Goal: Information Seeking & Learning: Learn about a topic

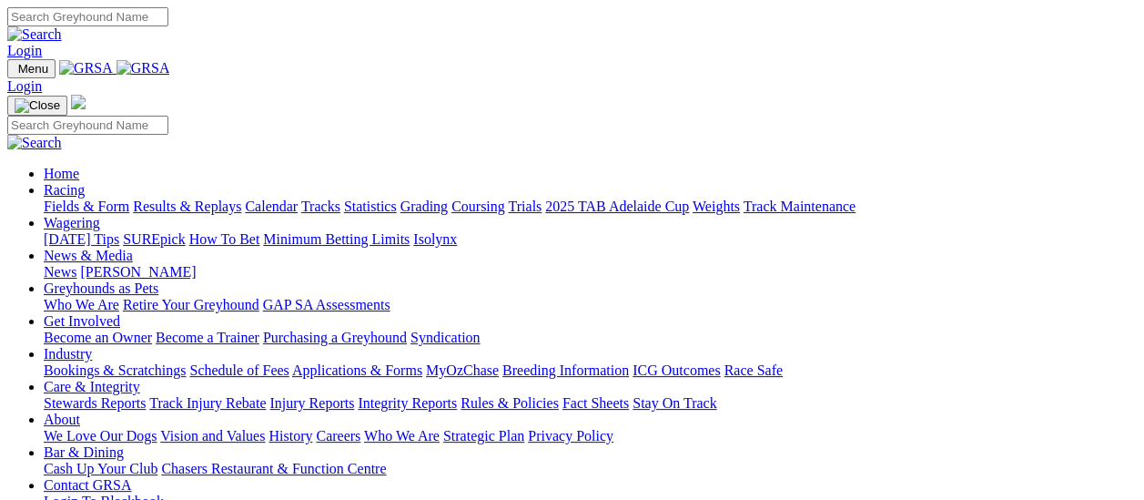
click at [190, 198] on link "Results & Replays" at bounding box center [187, 205] width 108 height 15
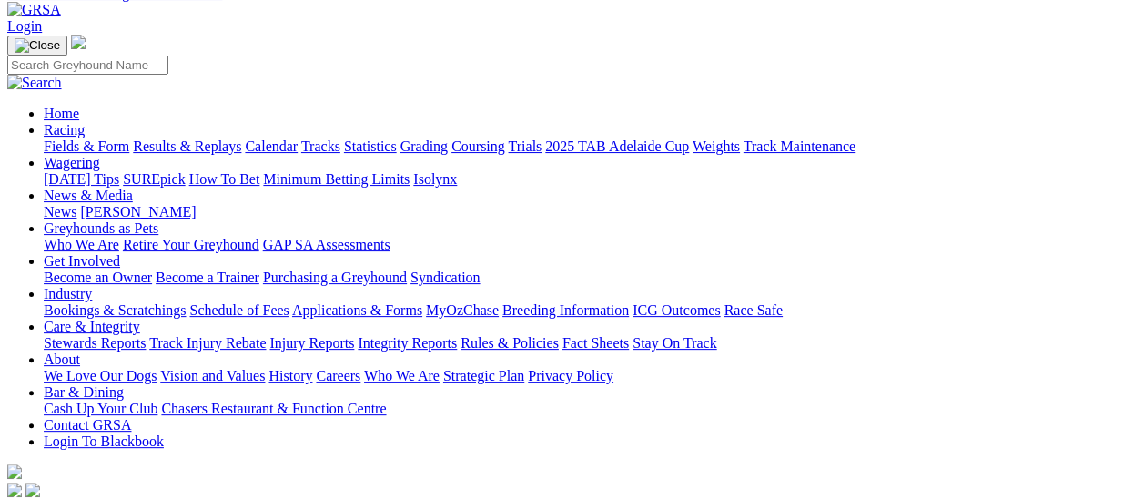
scroll to position [91, 0]
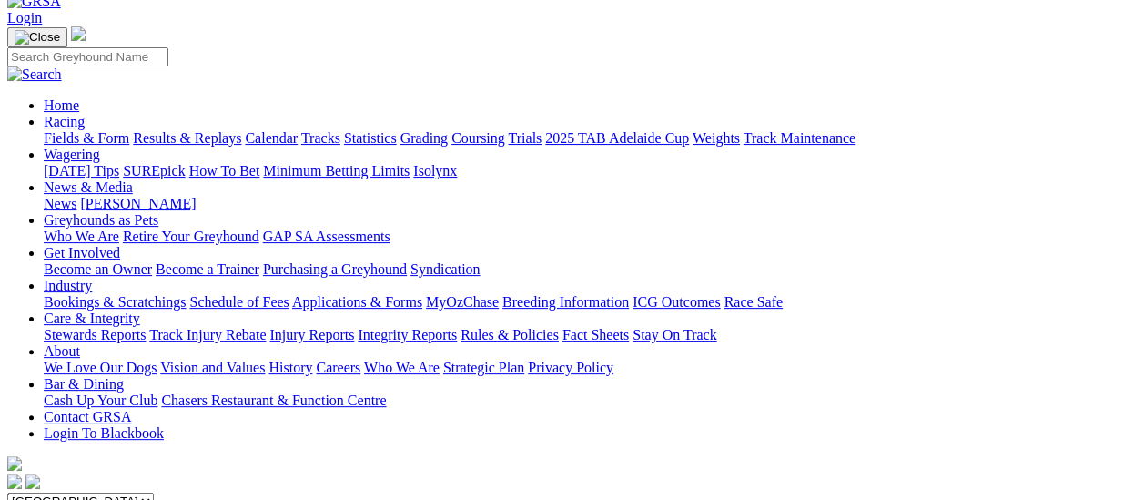
scroll to position [91, 0]
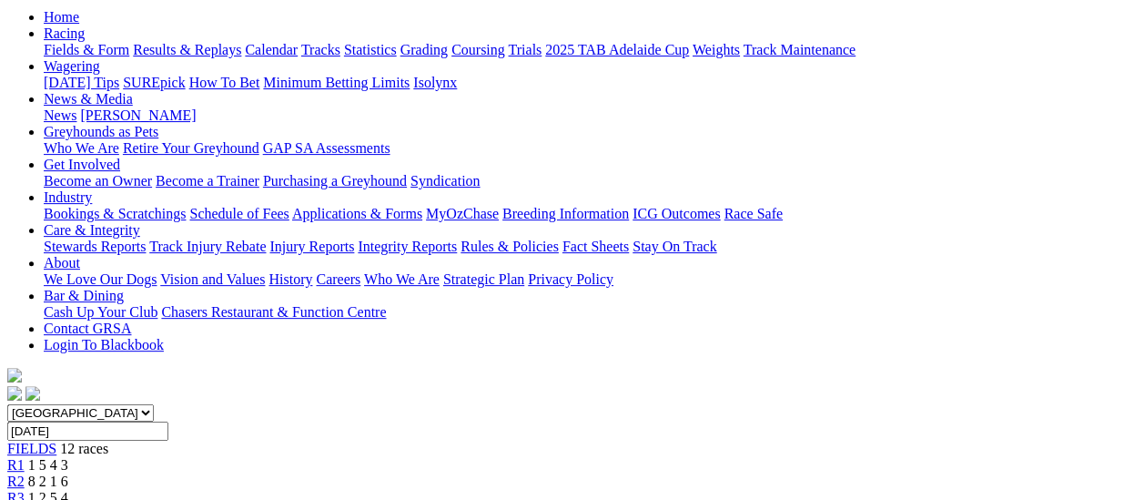
scroll to position [182, 0]
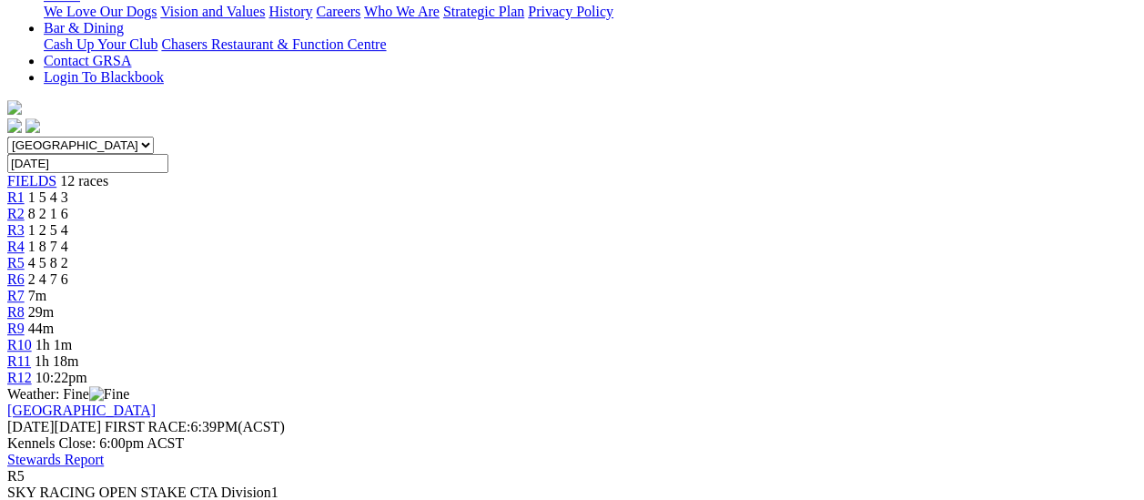
scroll to position [273, 0]
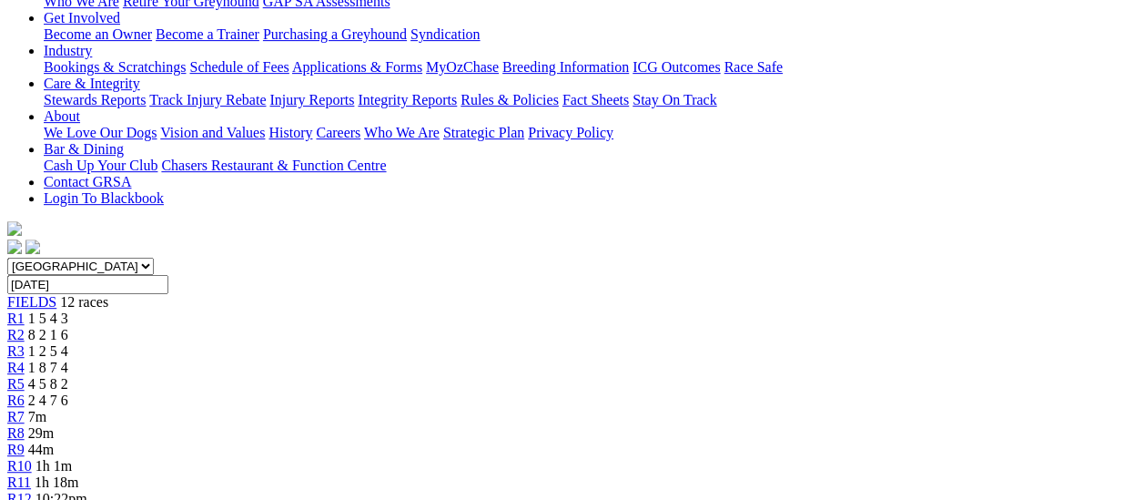
scroll to position [364, 0]
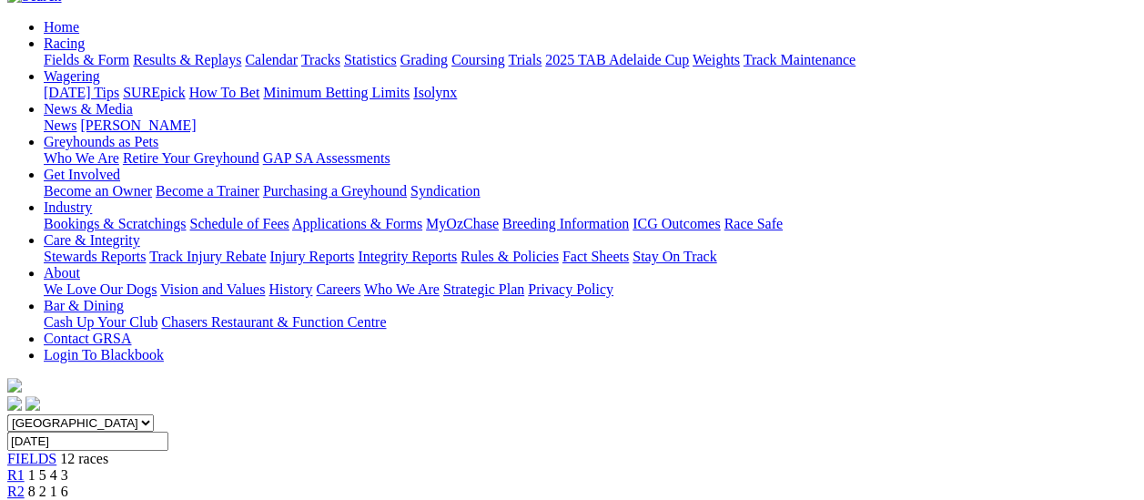
scroll to position [91, 0]
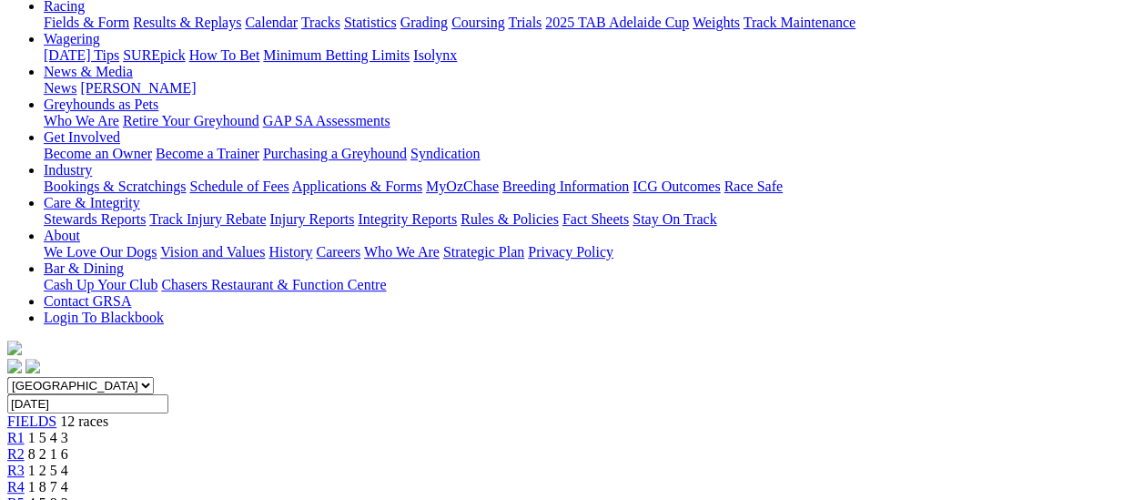
scroll to position [91, 0]
